Goal: Task Accomplishment & Management: Manage account settings

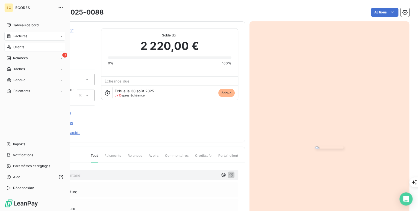
click at [22, 45] on span "Clients" at bounding box center [18, 47] width 11 height 5
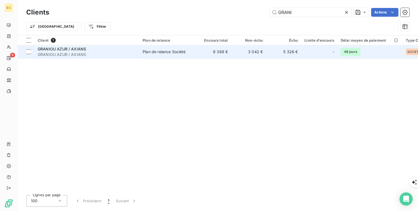
type input "GRANI"
click at [66, 53] on span "GRANIOU AZUR / AXIANS" at bounding box center [87, 54] width 98 height 5
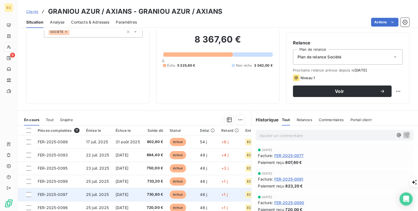
scroll to position [44, 0]
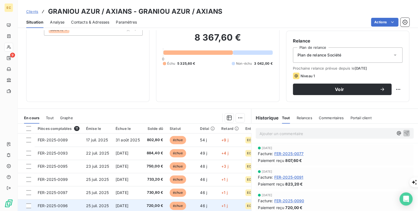
click at [79, 204] on td "FER-2025-0096" at bounding box center [58, 205] width 48 height 13
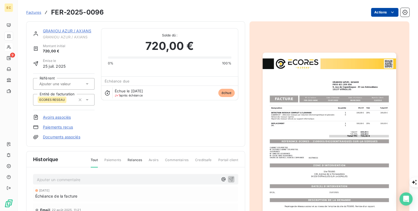
click at [375, 12] on html "EC 9 Factures FER-2025-0096 Actions GRANIOU AZUR / AXIANS GRANIOU AZUR / AXIANS…" at bounding box center [209, 210] width 418 height 421
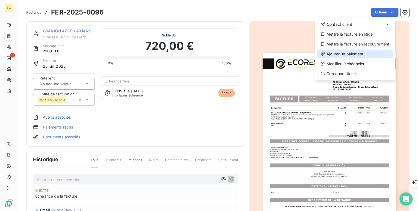
click at [365, 53] on div "Ajouter un paiement" at bounding box center [355, 54] width 75 height 9
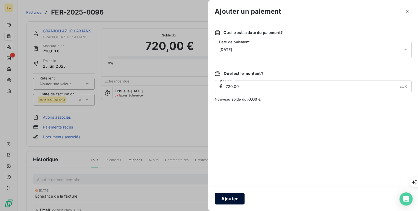
click at [232, 197] on button "Ajouter" at bounding box center [230, 198] width 30 height 11
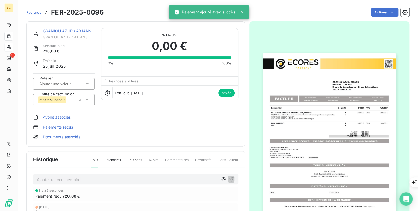
click at [58, 33] on link "GRANIOU AZUR / AXIANS" at bounding box center [67, 30] width 48 height 5
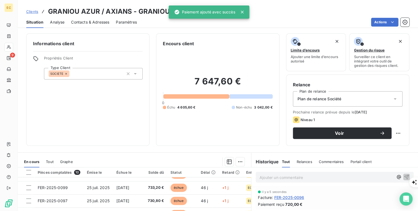
scroll to position [38, 0]
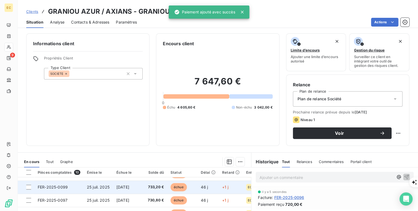
click at [70, 188] on td "FER-2025-0099" at bounding box center [58, 186] width 49 height 13
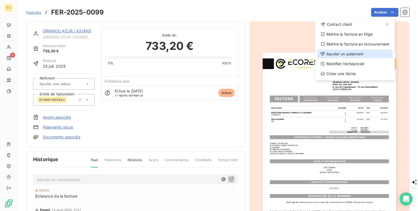
click at [363, 56] on div "Ajouter un paiement" at bounding box center [355, 54] width 75 height 9
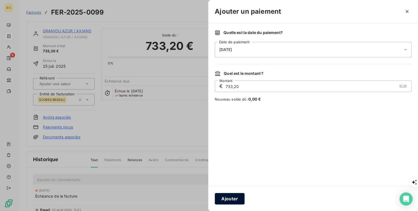
click at [233, 199] on button "Ajouter" at bounding box center [230, 198] width 30 height 11
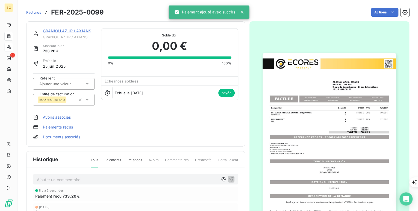
click at [62, 30] on link "GRANIOU AZUR / AXIANS" at bounding box center [67, 30] width 48 height 5
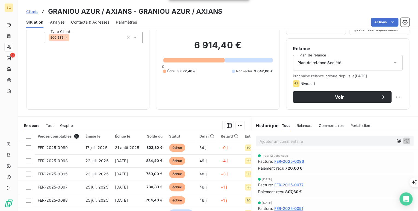
scroll to position [44, 0]
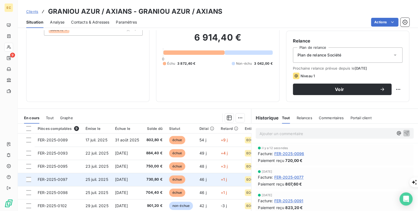
click at [71, 178] on td "FER-2025-0097" at bounding box center [58, 179] width 48 height 13
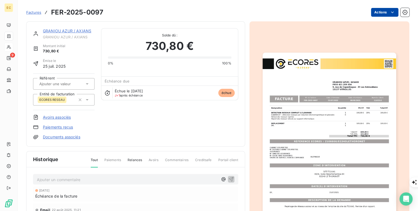
click at [385, 12] on html "EC 9 Factures FER-2025-0097 Actions GRANIOU AZUR / AXIANS GRANIOU AZUR / AXIANS…" at bounding box center [209, 210] width 418 height 421
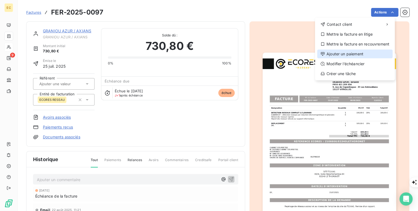
click at [375, 57] on div "Ajouter un paiement" at bounding box center [355, 54] width 75 height 9
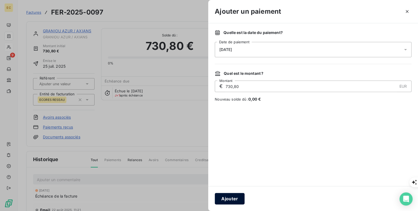
click at [225, 203] on button "Ajouter" at bounding box center [230, 198] width 30 height 11
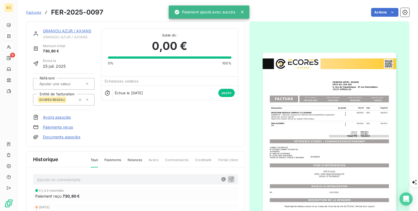
click at [54, 33] on link "GRANIOU AZUR / AXIANS" at bounding box center [67, 30] width 48 height 5
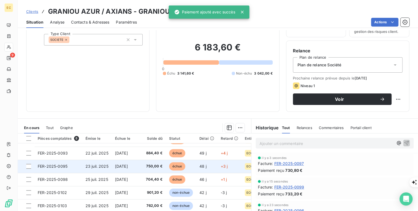
scroll to position [44, 0]
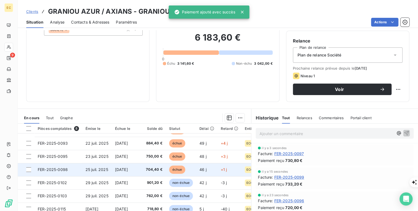
click at [60, 167] on span "FER-2025-0098" at bounding box center [53, 169] width 30 height 5
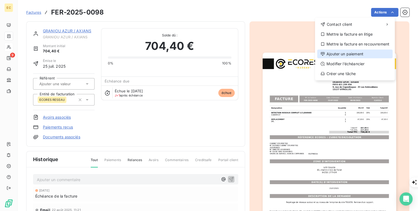
click at [373, 56] on div "Ajouter un paiement" at bounding box center [355, 54] width 75 height 9
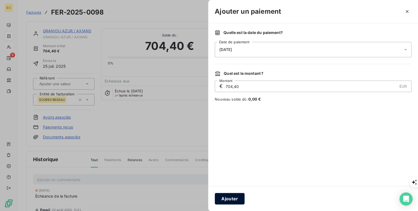
click at [234, 200] on button "Ajouter" at bounding box center [230, 198] width 30 height 11
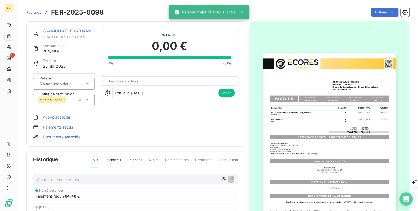
click at [52, 31] on link "GRANIOU AZUR / AXIANS" at bounding box center [67, 30] width 48 height 5
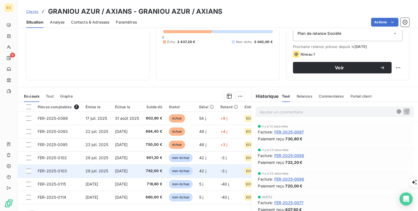
scroll to position [66, 0]
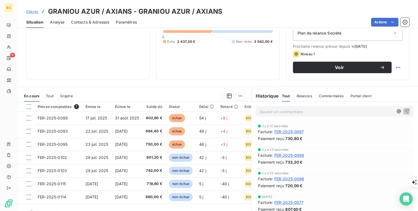
click at [333, 96] on span "Commentaires" at bounding box center [331, 96] width 25 height 4
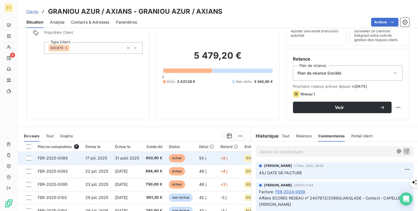
scroll to position [0, 0]
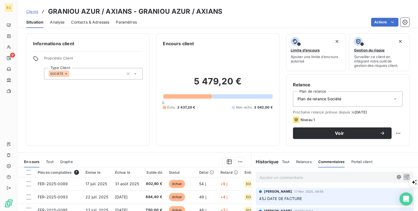
click at [89, 24] on span "Contacts & Adresses" at bounding box center [90, 21] width 38 height 5
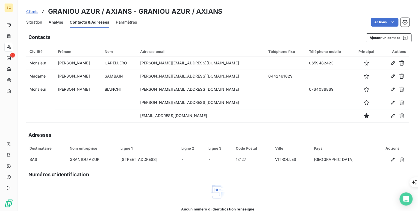
click at [32, 21] on span "Situation" at bounding box center [34, 21] width 16 height 5
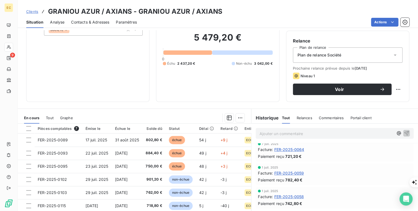
scroll to position [241, 0]
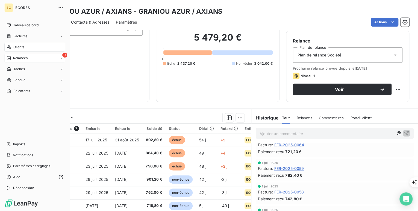
click at [22, 60] on div "9 Relances" at bounding box center [34, 58] width 61 height 9
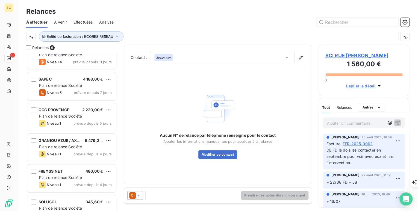
scroll to position [44, 0]
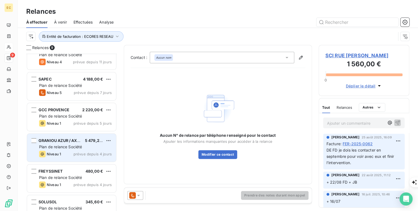
click at [62, 140] on span "GRANIOU AZUR / AXIANS" at bounding box center [63, 140] width 48 height 5
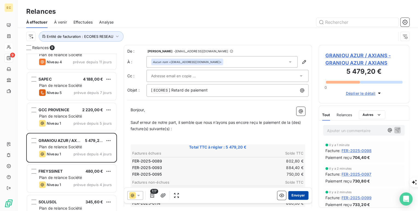
click at [294, 196] on button "Envoyer" at bounding box center [299, 195] width 20 height 9
